Goal: Information Seeking & Learning: Find specific page/section

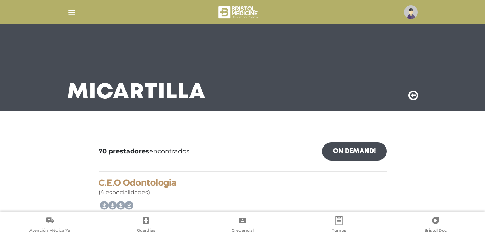
click at [409, 98] on icon at bounding box center [413, 95] width 10 height 11
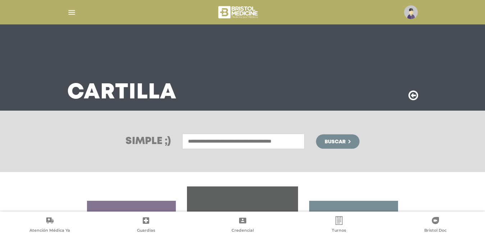
drag, startPoint x: 275, startPoint y: 144, endPoint x: 279, endPoint y: 144, distance: 4.7
click at [276, 144] on input "text" at bounding box center [243, 141] width 122 height 15
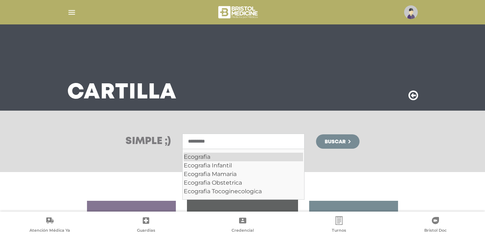
click at [291, 153] on div "Ecografia" at bounding box center [243, 157] width 119 height 9
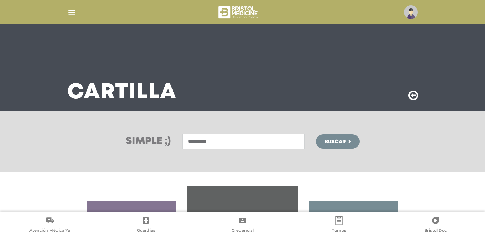
type input "*********"
click at [335, 137] on button "Buscar" at bounding box center [337, 141] width 43 height 14
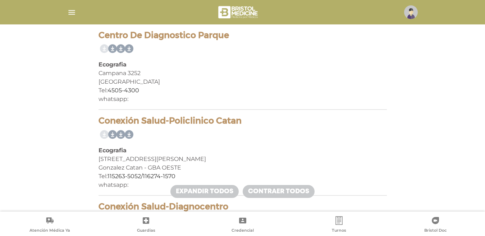
scroll to position [754, 0]
